Goal: Transaction & Acquisition: Obtain resource

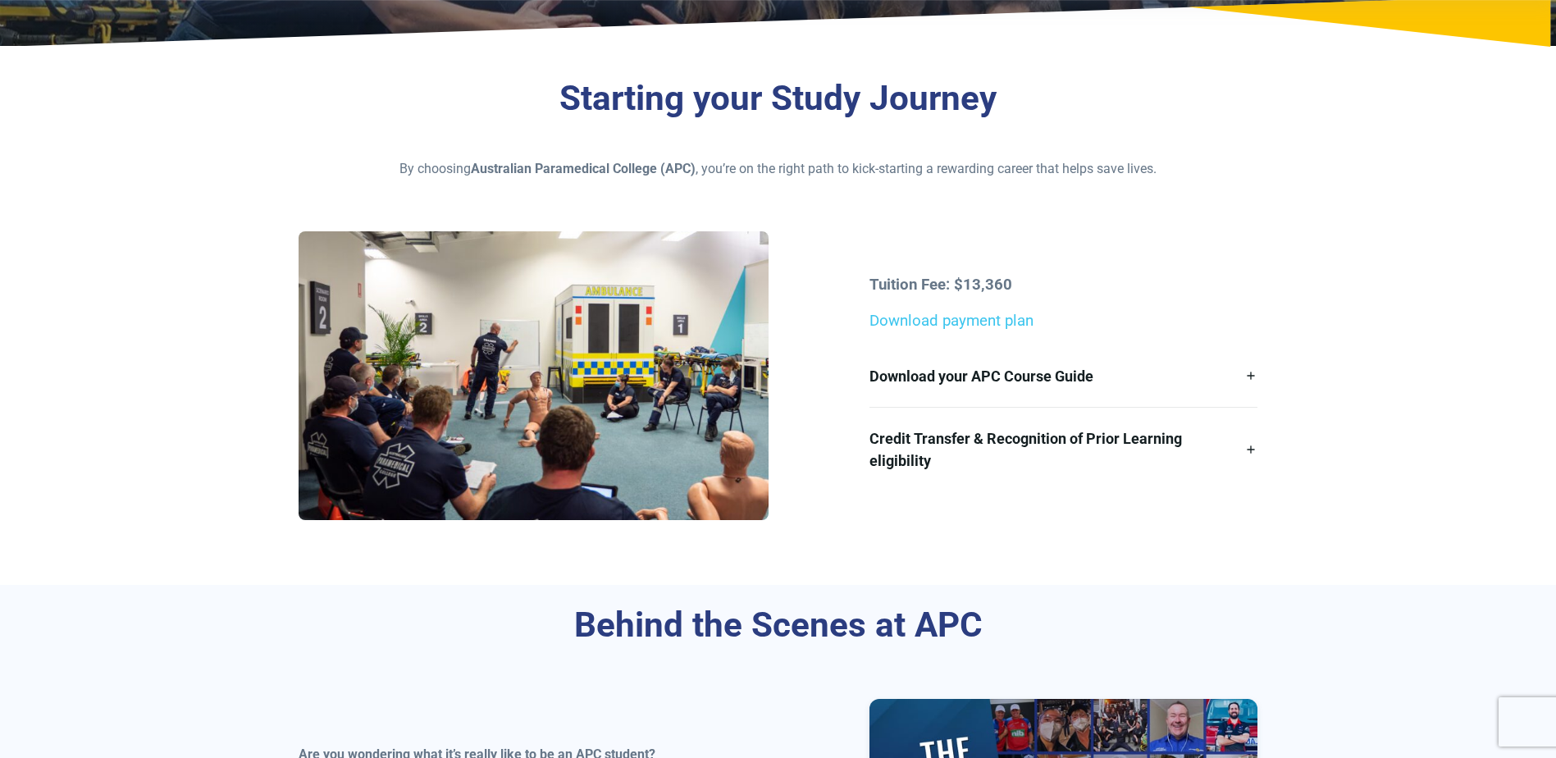
scroll to position [328, 0]
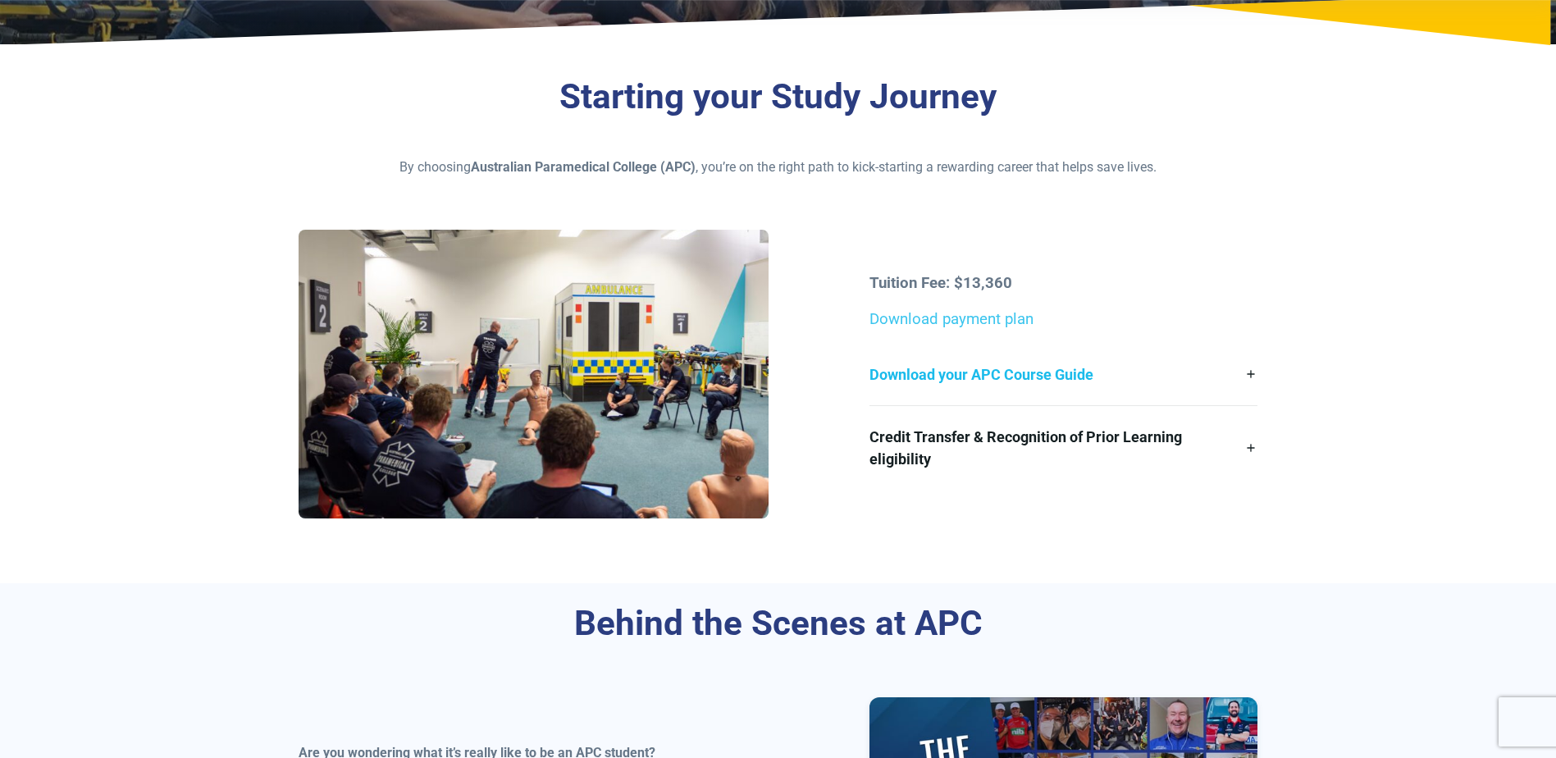
click at [1250, 374] on link "Download your APC Course Guide" at bounding box center [1063, 375] width 388 height 62
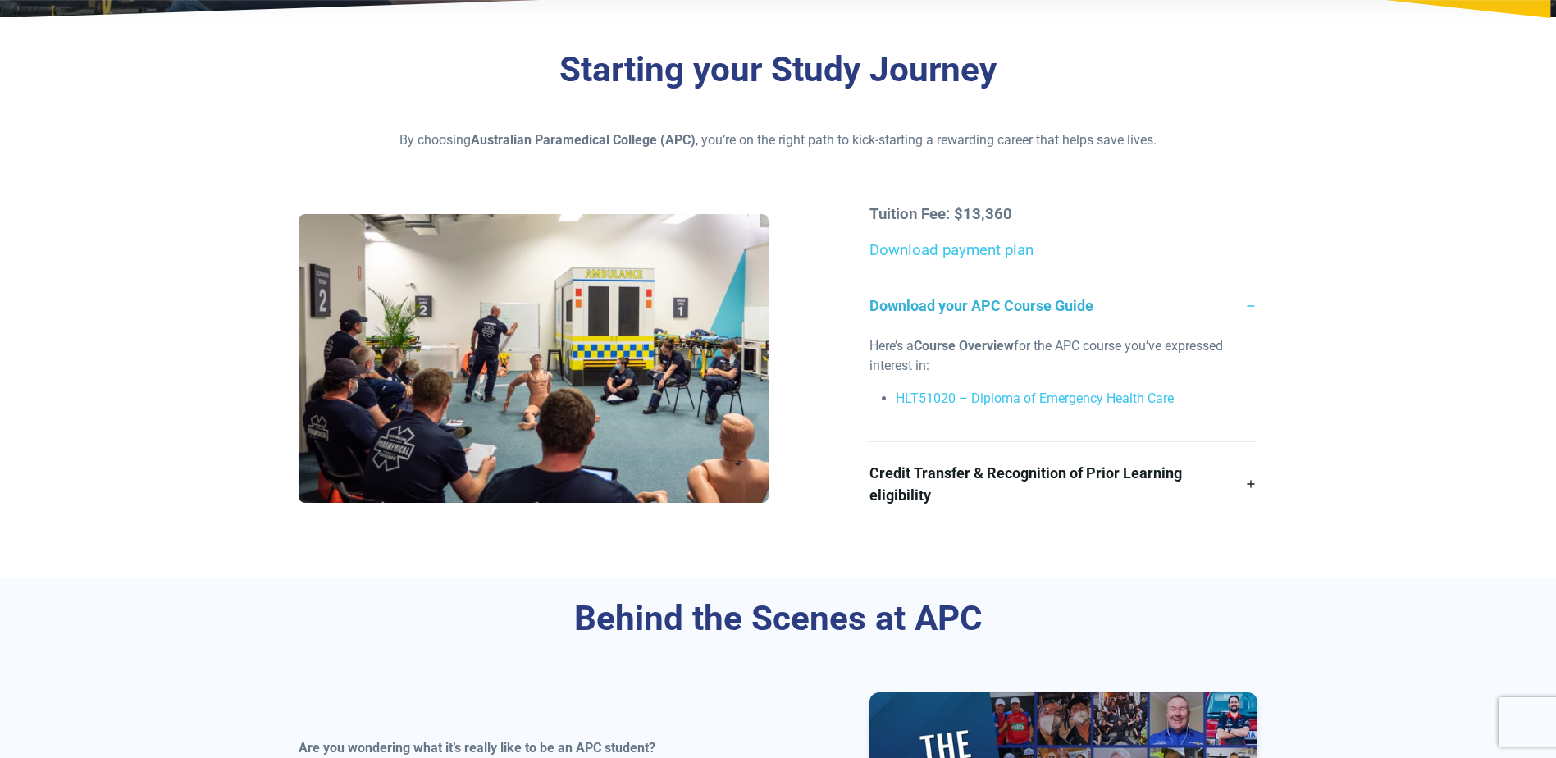
scroll to position [246, 0]
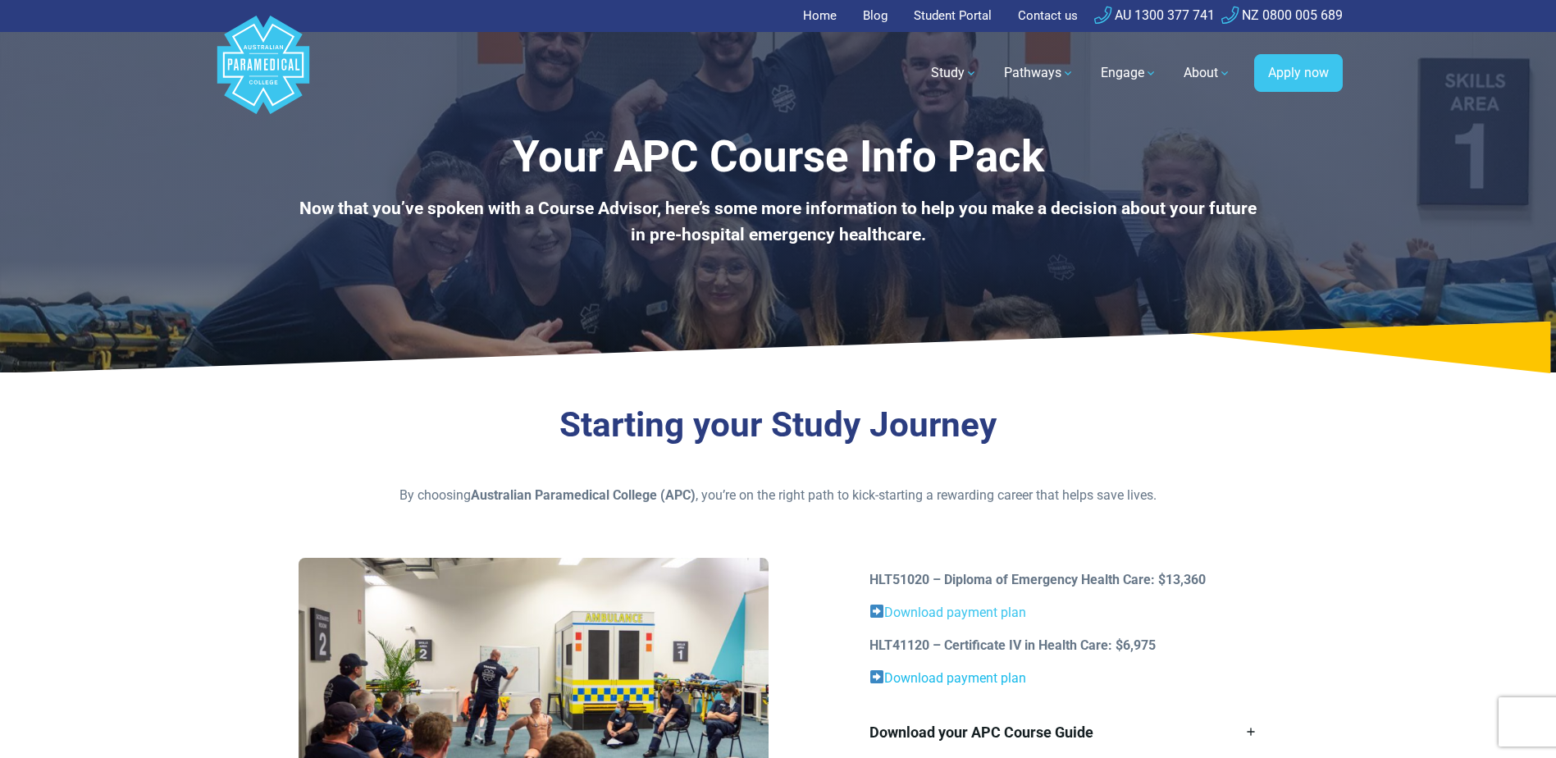
click at [943, 673] on link "Download payment plan" at bounding box center [955, 678] width 142 height 16
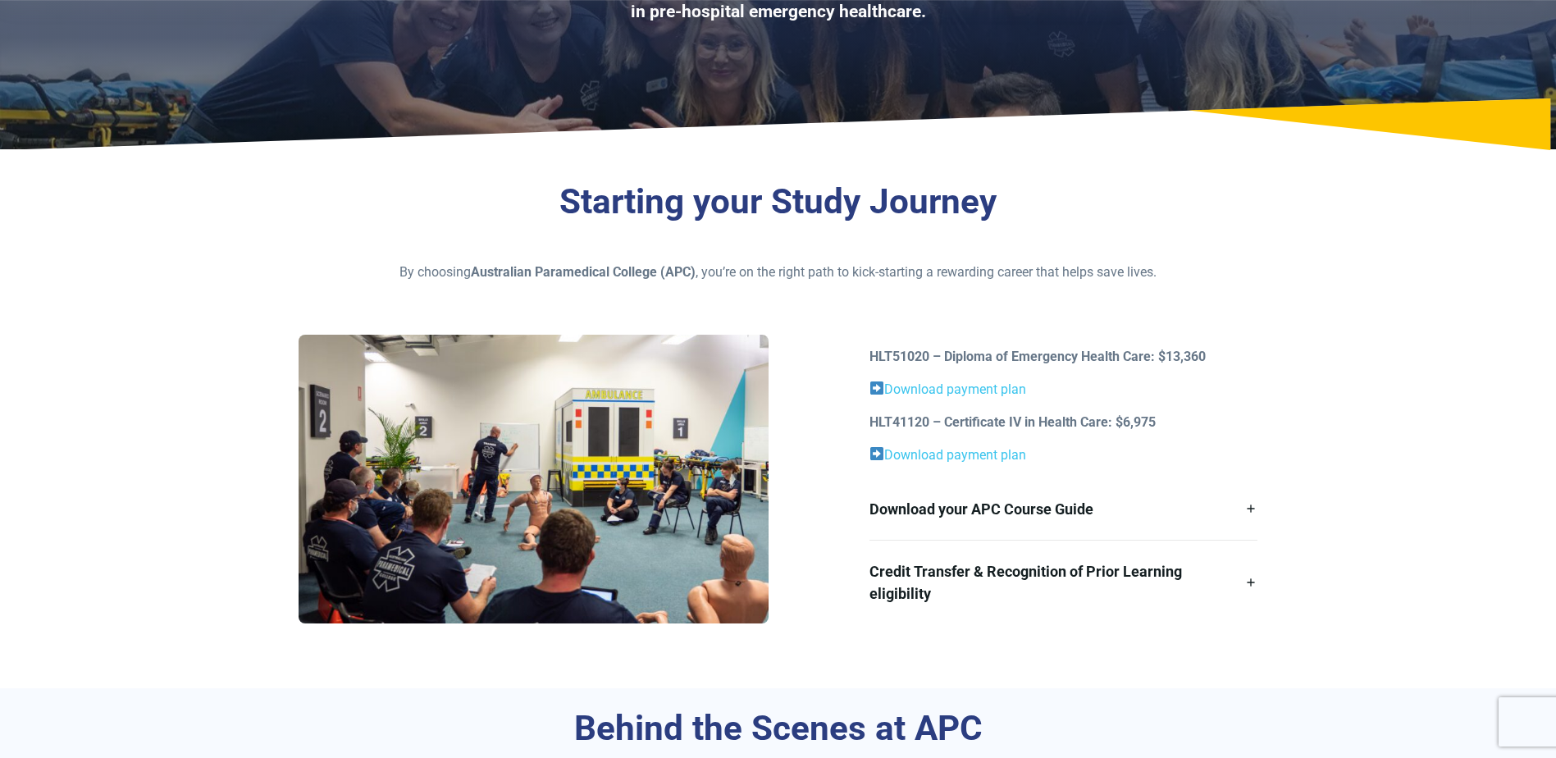
scroll to position [246, 0]
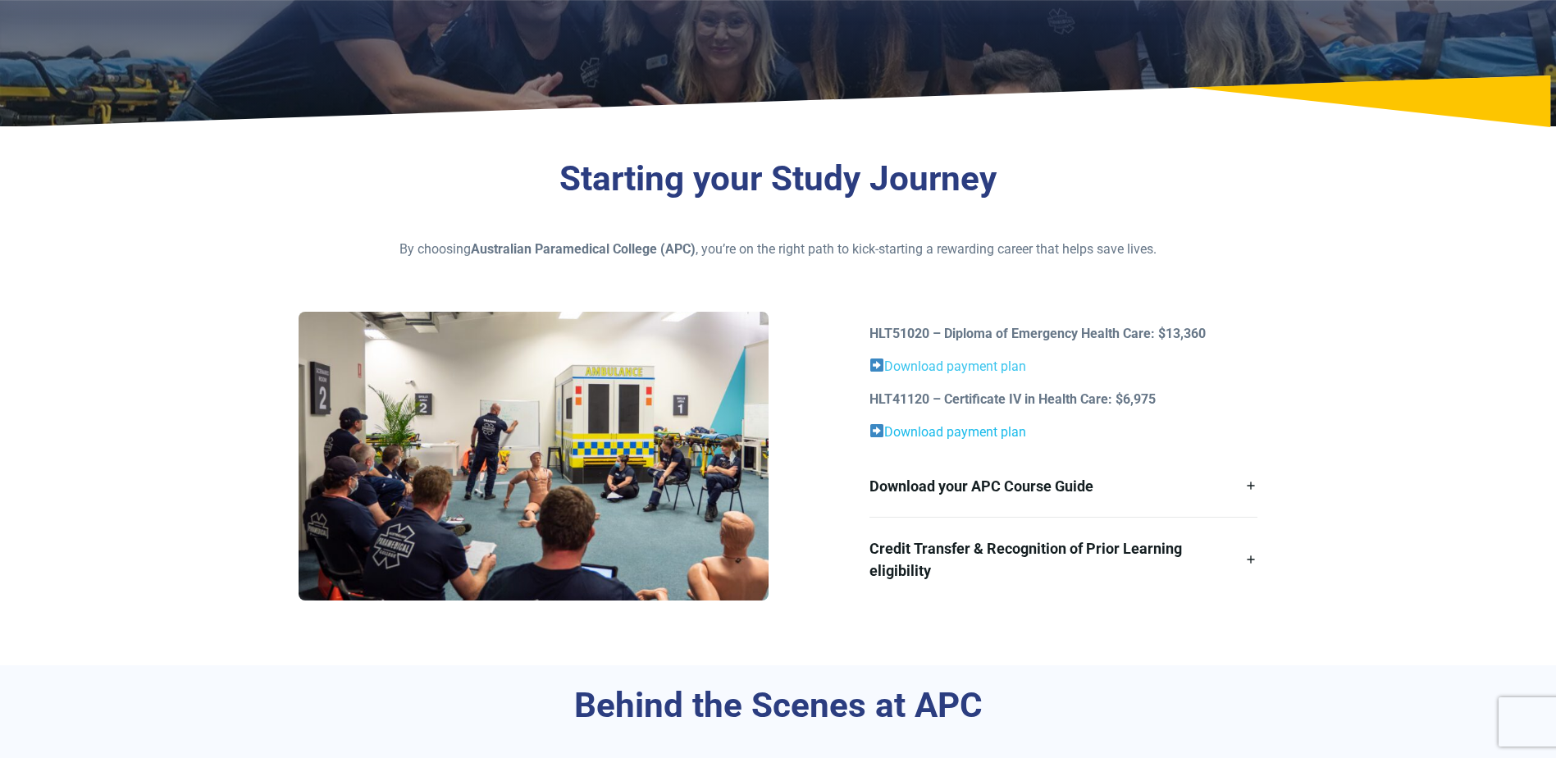
click at [908, 432] on link "Download payment plan" at bounding box center [955, 432] width 142 height 16
